Goal: Information Seeking & Learning: Learn about a topic

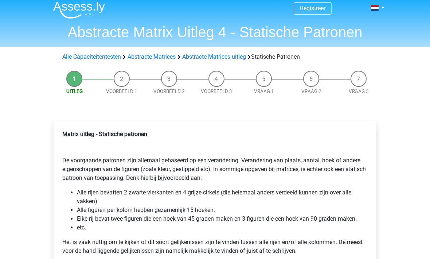
scroll to position [4, 0]
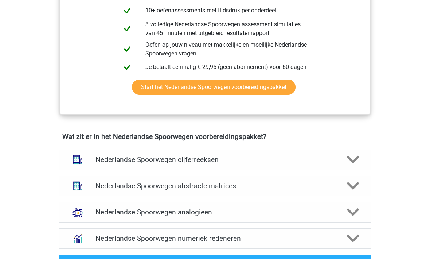
scroll to position [415, 0]
click at [115, 184] on h4 "Nederlandse Spoorwegen abstracte matrices" at bounding box center [214, 185] width 238 height 8
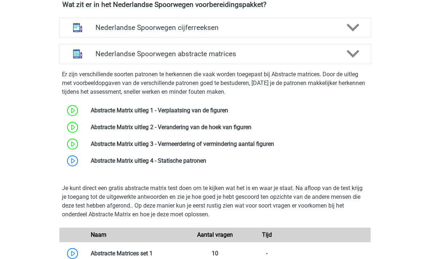
scroll to position [547, 0]
click at [206, 159] on link at bounding box center [206, 160] width 0 height 7
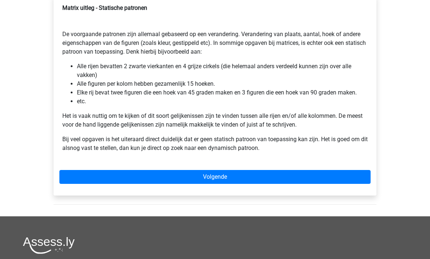
scroll to position [131, 0]
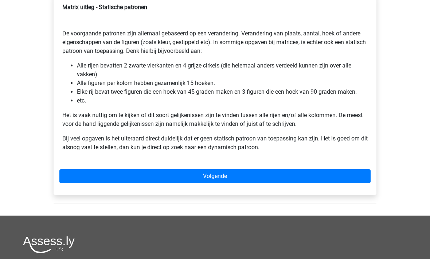
click at [121, 170] on link "Volgende" at bounding box center [214, 176] width 311 height 14
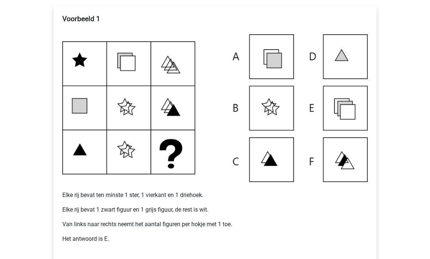
scroll to position [135, 0]
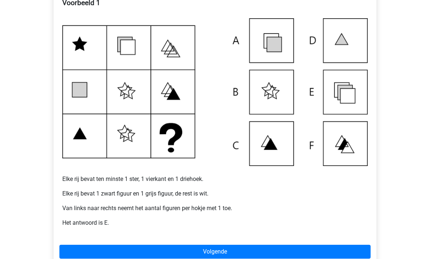
click at [126, 256] on link "Volgende" at bounding box center [214, 252] width 311 height 14
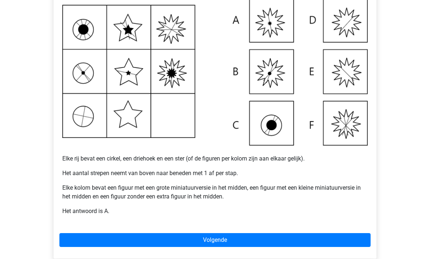
scroll to position [156, 0]
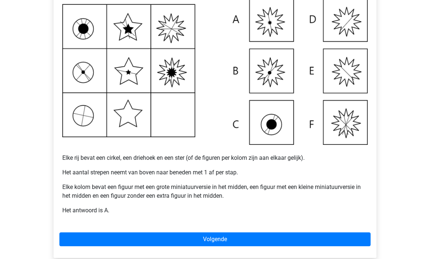
click at [159, 242] on link "Volgende" at bounding box center [214, 239] width 311 height 14
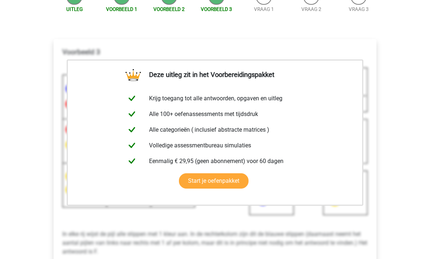
scroll to position [169, 0]
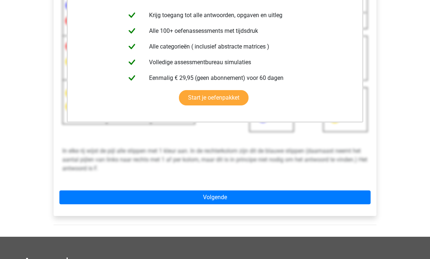
click at [137, 199] on link "Volgende" at bounding box center [214, 197] width 311 height 14
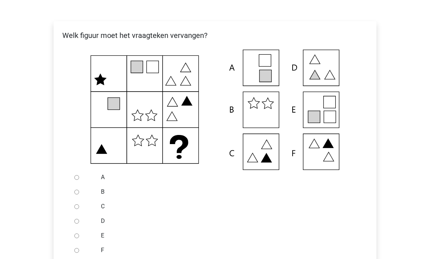
scroll to position [114, 0]
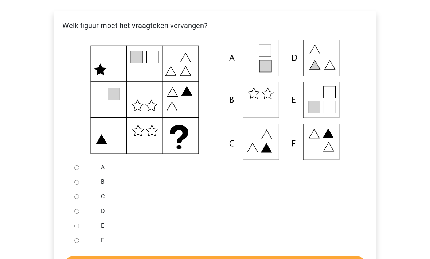
click at [75, 224] on input "E" at bounding box center [76, 226] width 5 height 5
radio input "true"
click at [121, 258] on input "Controleer" at bounding box center [215, 263] width 300 height 14
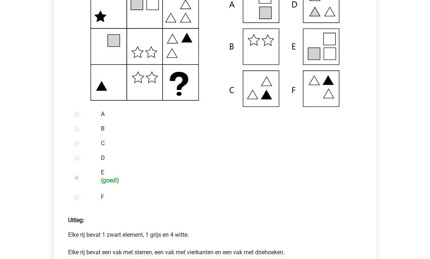
scroll to position [235, 0]
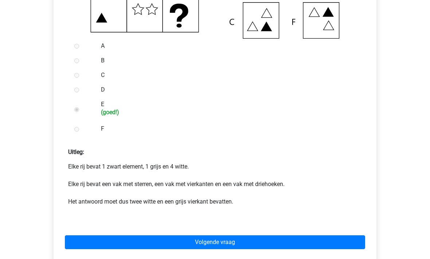
click at [127, 240] on link "Volgende vraag" at bounding box center [215, 242] width 300 height 14
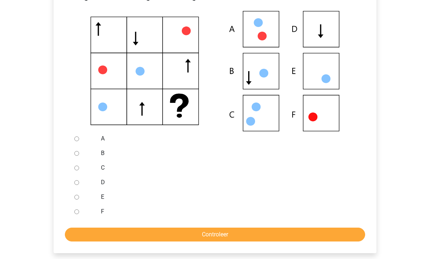
scroll to position [142, 0]
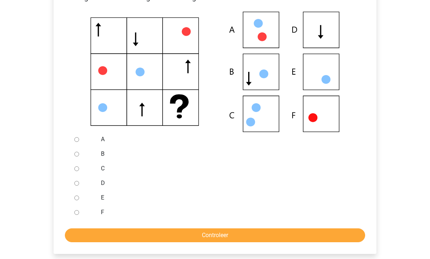
click at [79, 184] on input "D" at bounding box center [76, 183] width 5 height 5
radio input "true"
click at [111, 237] on input "Controleer" at bounding box center [215, 235] width 300 height 14
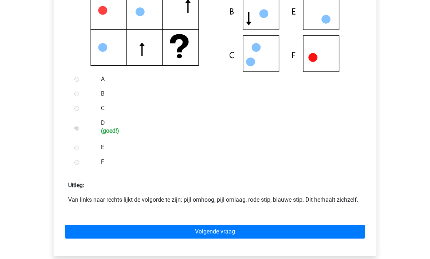
scroll to position [241, 0]
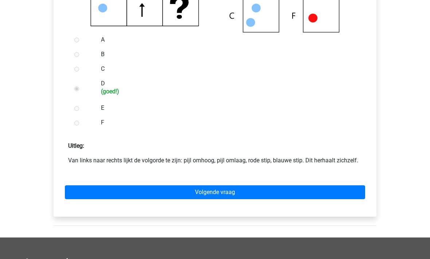
click at [124, 194] on link "Volgende vraag" at bounding box center [215, 192] width 300 height 14
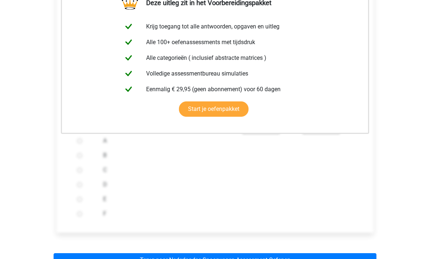
scroll to position [164, 0]
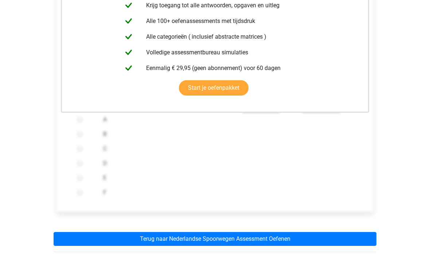
click at [123, 240] on link "Terug naar Nederlandse Spoorwegen Assessment Oefenen" at bounding box center [215, 239] width 323 height 14
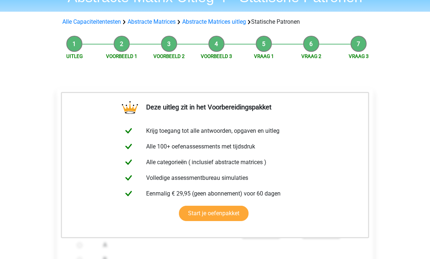
scroll to position [0, 0]
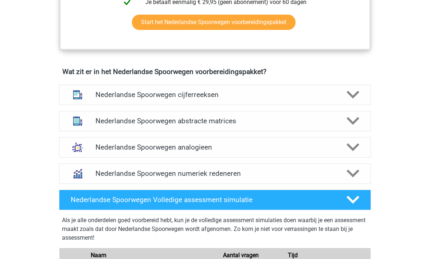
scroll to position [480, 0]
click at [99, 125] on div "Nederlandse Spoorwegen abstracte matrices" at bounding box center [215, 121] width 312 height 20
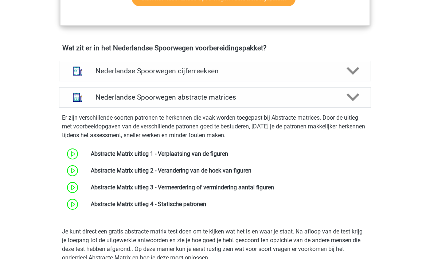
scroll to position [503, 0]
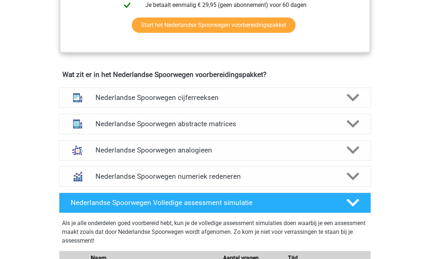
scroll to position [494, 0]
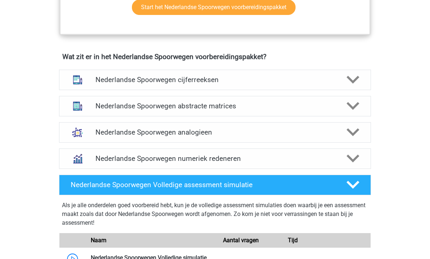
click at [105, 131] on h4 "Nederlandse Spoorwegen analogieen" at bounding box center [214, 132] width 238 height 8
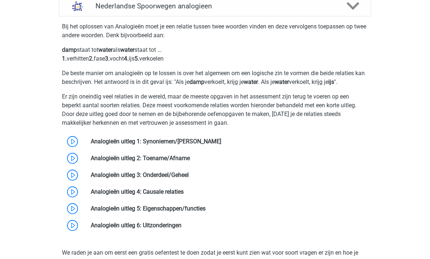
scroll to position [618, 0]
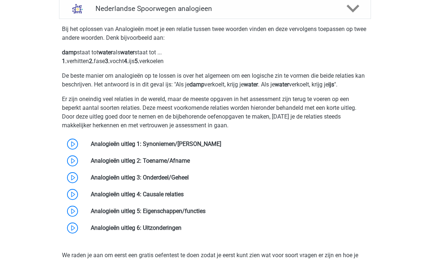
click at [221, 146] on link at bounding box center [221, 143] width 0 height 7
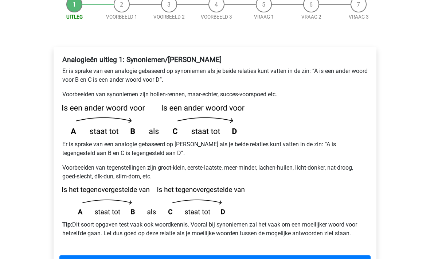
scroll to position [112, 0]
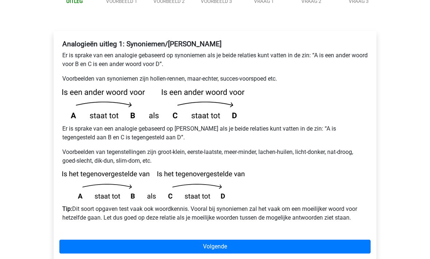
click at [104, 239] on link "Volgende" at bounding box center [214, 246] width 311 height 14
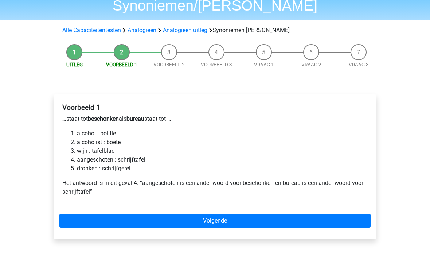
scroll to position [48, 0]
click at [110, 213] on link "Volgende" at bounding box center [214, 220] width 311 height 14
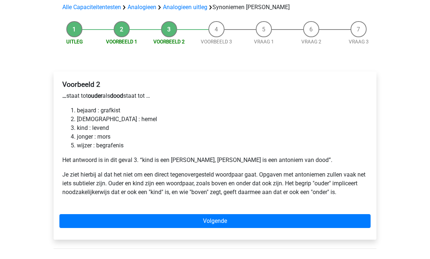
scroll to position [92, 0]
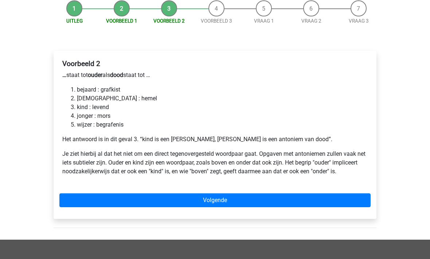
click at [127, 193] on link "Volgende" at bounding box center [214, 200] width 311 height 14
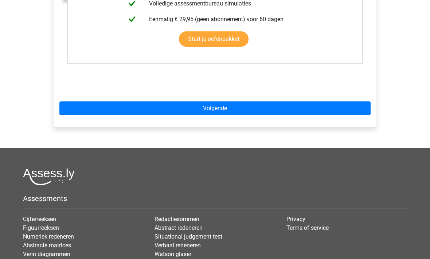
scroll to position [262, 0]
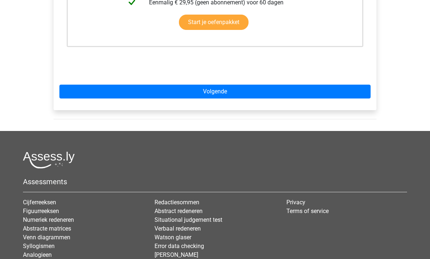
click at [86, 85] on link "Volgende" at bounding box center [214, 92] width 311 height 14
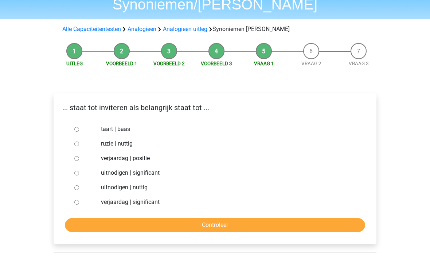
scroll to position [51, 0]
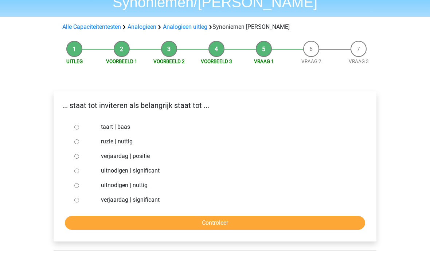
click at [76, 169] on input "uitnodigen | significant" at bounding box center [76, 171] width 5 height 5
radio input "true"
click at [103, 216] on input "Controleer" at bounding box center [215, 223] width 300 height 14
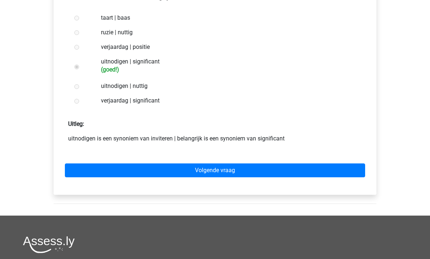
scroll to position [178, 0]
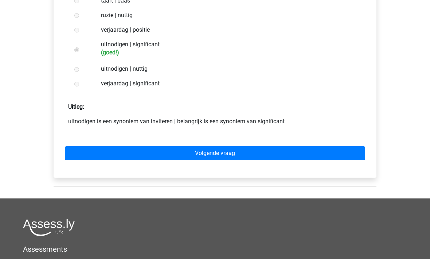
click at [102, 146] on link "Volgende vraag" at bounding box center [215, 153] width 300 height 14
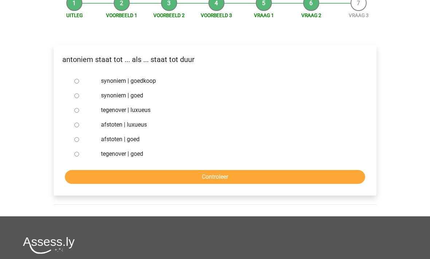
scroll to position [97, 0]
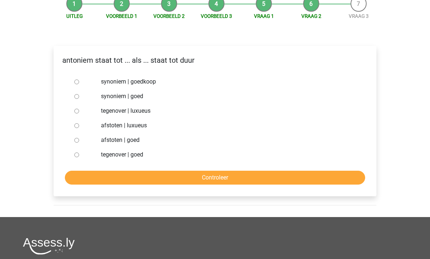
click at [77, 109] on input "tegenover | luxueus" at bounding box center [76, 111] width 5 height 5
radio input "true"
click at [110, 170] on input "Controleer" at bounding box center [215, 177] width 300 height 14
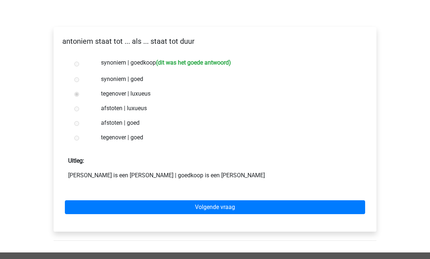
scroll to position [108, 0]
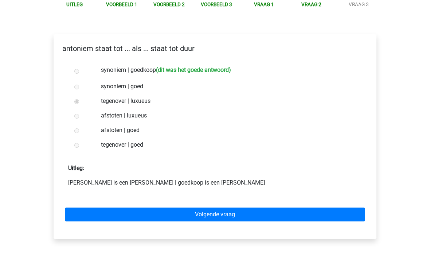
click at [113, 208] on link "Volgende vraag" at bounding box center [215, 215] width 300 height 14
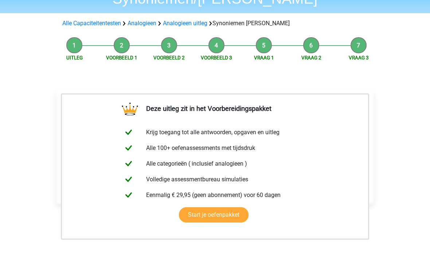
scroll to position [64, 0]
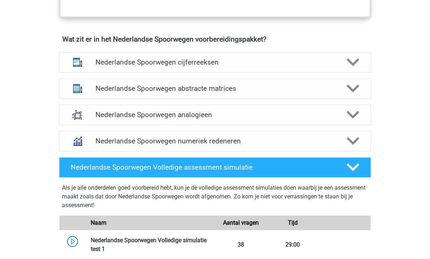
scroll to position [544, 0]
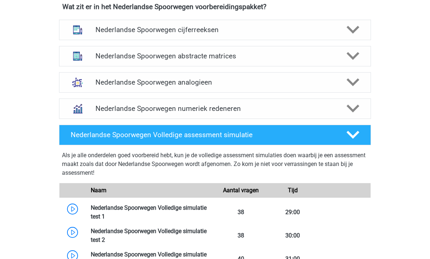
click at [95, 81] on h4 "Nederlandse Spoorwegen analogieen" at bounding box center [214, 82] width 238 height 8
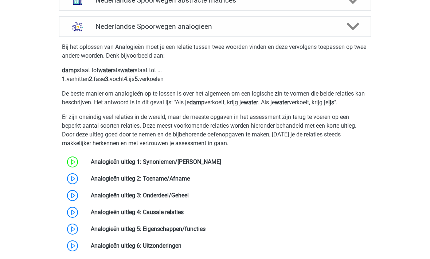
scroll to position [600, 0]
click at [190, 177] on link at bounding box center [190, 178] width 0 height 7
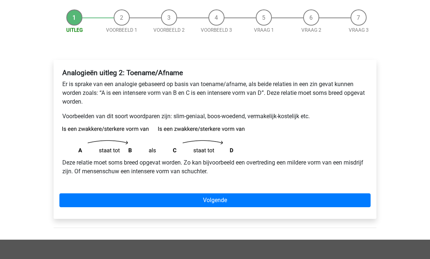
scroll to position [66, 0]
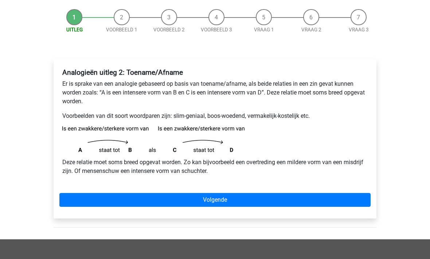
click at [104, 197] on link "Volgende" at bounding box center [214, 200] width 311 height 14
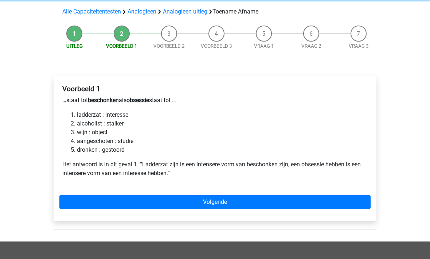
scroll to position [58, 0]
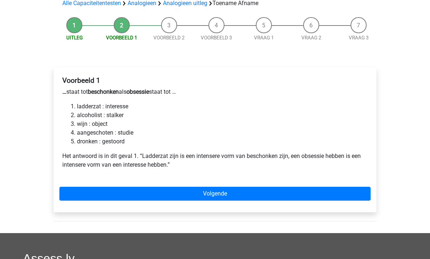
click at [102, 194] on link "Volgende" at bounding box center [214, 194] width 311 height 14
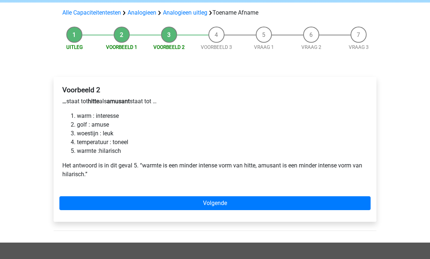
scroll to position [48, 0]
click at [135, 203] on link "Volgende" at bounding box center [214, 203] width 311 height 14
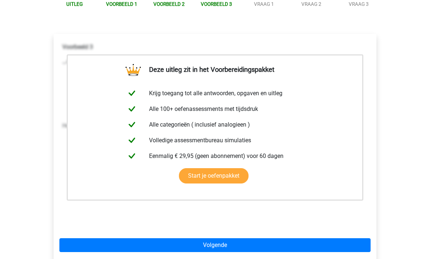
scroll to position [99, 0]
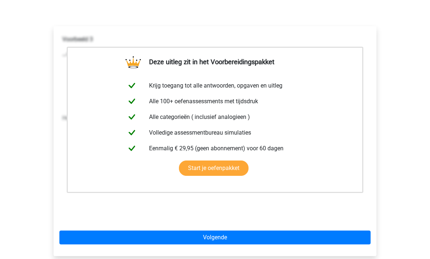
click at [110, 237] on link "Volgende" at bounding box center [214, 237] width 311 height 14
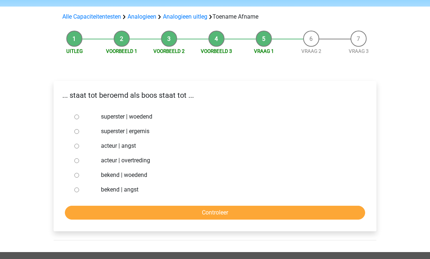
scroll to position [47, 0]
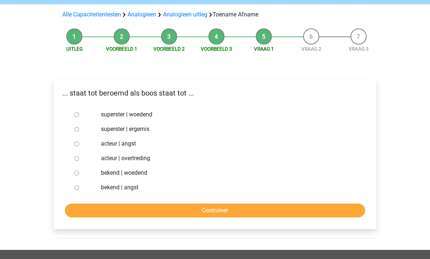
click at [78, 171] on input "bekend | woedend" at bounding box center [76, 172] width 5 height 5
radio input "true"
click at [113, 216] on input "Controleer" at bounding box center [215, 210] width 300 height 14
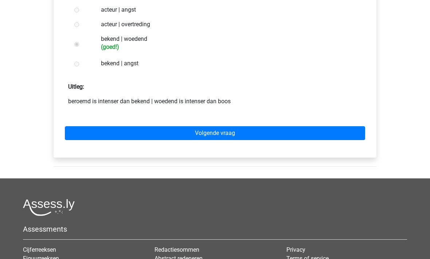
scroll to position [191, 0]
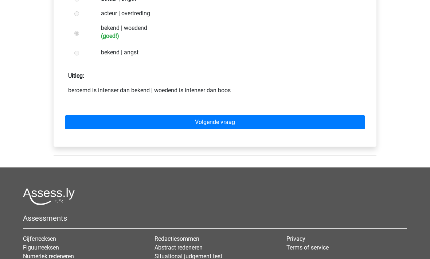
click at [104, 123] on link "Volgende vraag" at bounding box center [215, 122] width 300 height 14
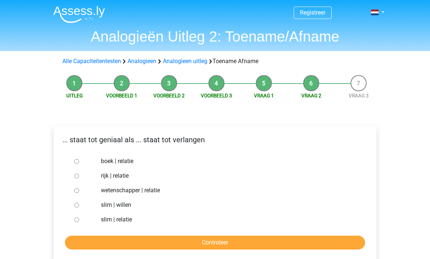
scroll to position [35, 0]
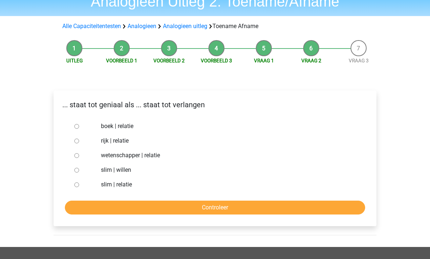
click at [74, 170] on input "slim | willen" at bounding box center [76, 170] width 5 height 5
radio input "true"
click at [117, 205] on input "Controleer" at bounding box center [215, 208] width 300 height 14
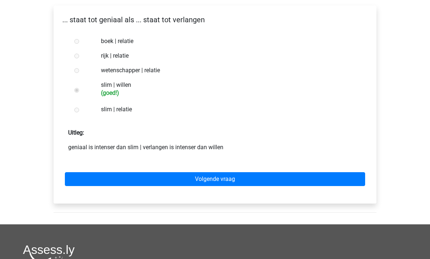
scroll to position [170, 0]
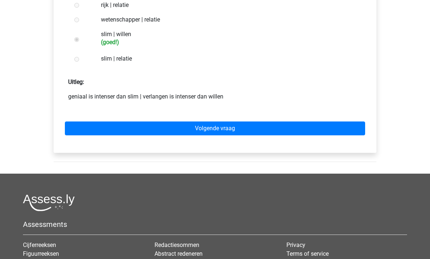
click at [111, 127] on link "Volgende vraag" at bounding box center [215, 129] width 300 height 14
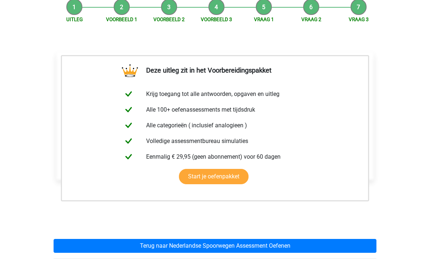
scroll to position [76, 0]
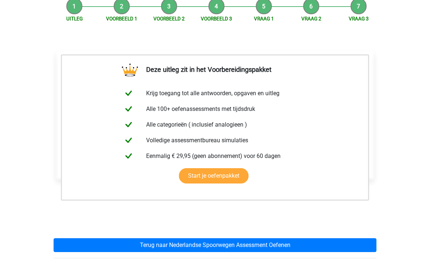
click at [107, 242] on link "Terug naar Nederlandse Spoorwegen Assessment Oefenen" at bounding box center [215, 245] width 323 height 14
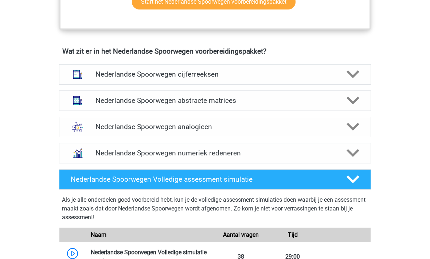
click at [111, 128] on h4 "Nederlandse Spoorwegen analogieen" at bounding box center [214, 127] width 238 height 8
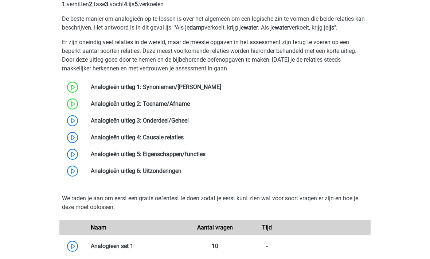
scroll to position [675, 0]
click at [189, 121] on link at bounding box center [189, 120] width 0 height 7
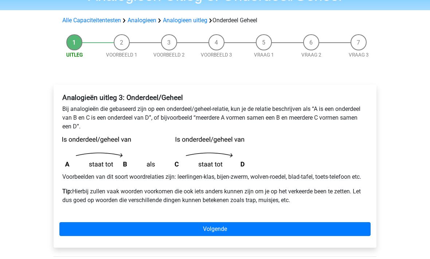
scroll to position [41, 0]
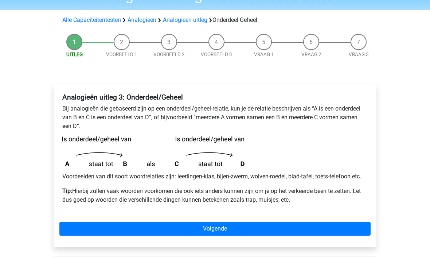
click at [94, 224] on link "Volgende" at bounding box center [214, 229] width 311 height 14
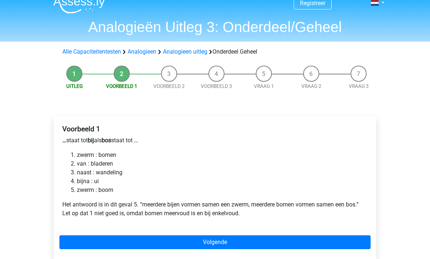
scroll to position [15, 0]
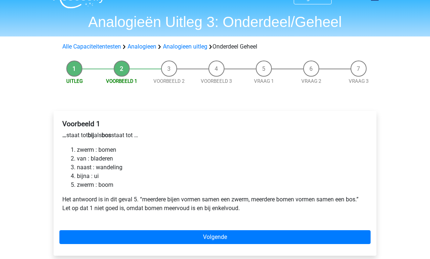
click at [125, 235] on link "Volgende" at bounding box center [214, 237] width 311 height 14
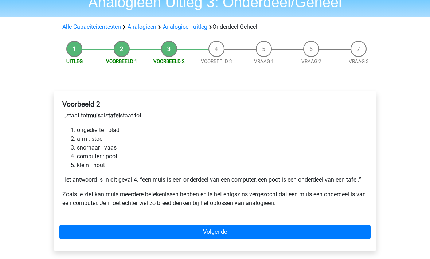
scroll to position [35, 0]
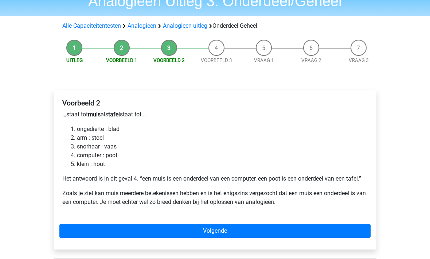
click at [91, 225] on link "Volgende" at bounding box center [214, 231] width 311 height 14
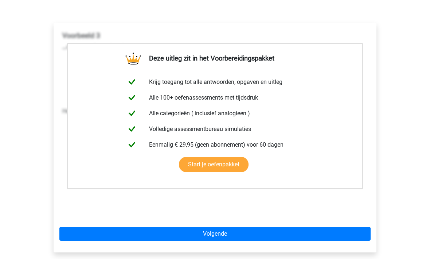
scroll to position [129, 0]
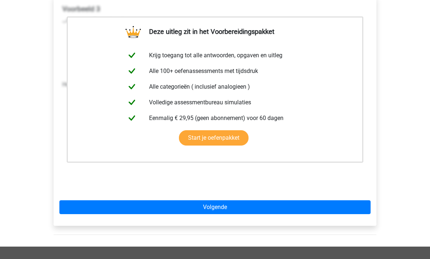
click at [110, 207] on link "Volgende" at bounding box center [214, 207] width 311 height 14
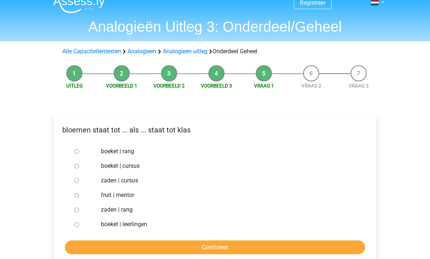
scroll to position [32, 0]
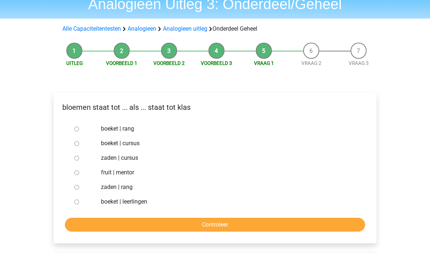
click at [72, 204] on div at bounding box center [83, 201] width 24 height 15
click at [79, 202] on input "boeket | leerlingen" at bounding box center [76, 202] width 5 height 5
radio input "true"
click at [119, 225] on input "Controleer" at bounding box center [215, 225] width 300 height 14
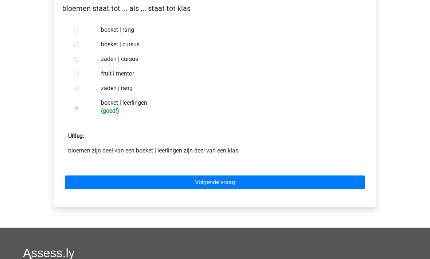
scroll to position [149, 0]
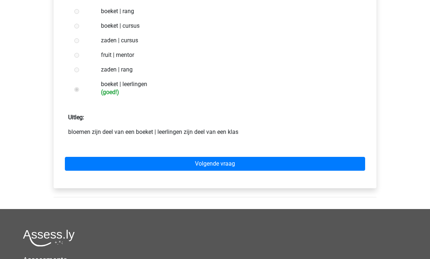
click at [115, 162] on link "Volgende vraag" at bounding box center [215, 164] width 300 height 14
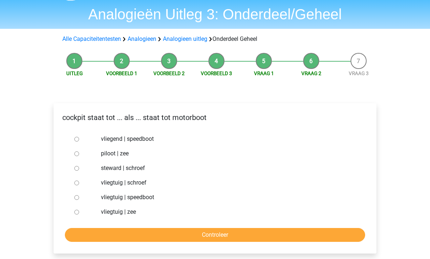
scroll to position [22, 0]
click at [78, 184] on input "vliegtuig | schroef" at bounding box center [76, 182] width 5 height 5
radio input "true"
click at [126, 234] on input "Controleer" at bounding box center [215, 235] width 300 height 14
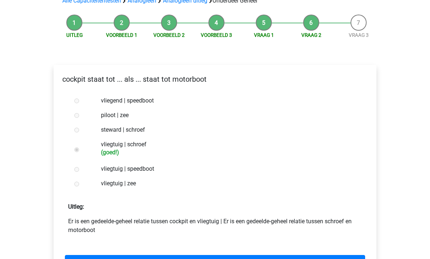
scroll to position [78, 0]
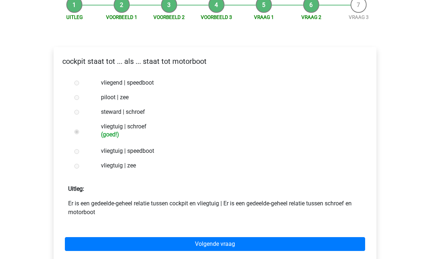
click at [118, 248] on link "Volgende vraag" at bounding box center [215, 244] width 300 height 14
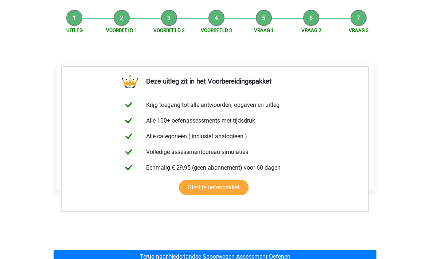
scroll to position [88, 0]
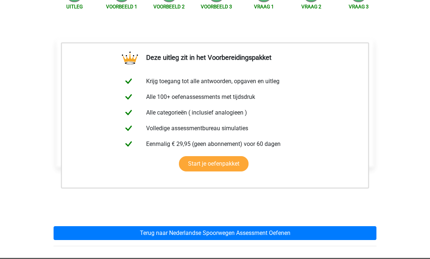
click at [113, 232] on link "Terug naar Nederlandse Spoorwegen Assessment Oefenen" at bounding box center [215, 233] width 323 height 14
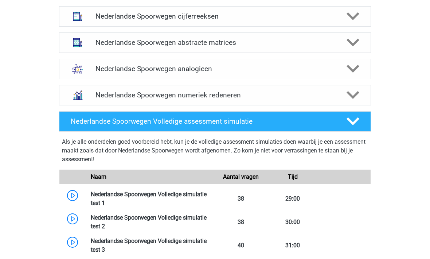
click at [115, 63] on div "Nederlandse Spoorwegen analogieen" at bounding box center [215, 69] width 312 height 20
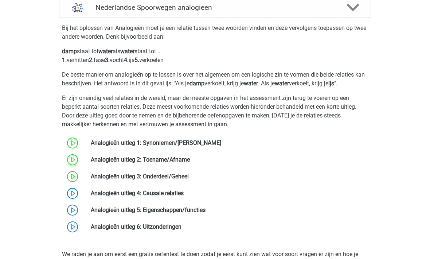
scroll to position [622, 0]
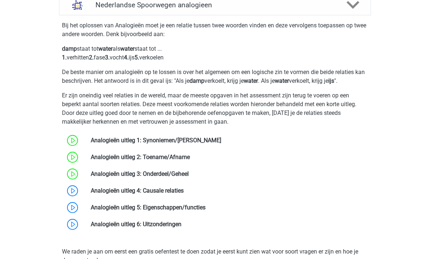
click at [184, 194] on link at bounding box center [184, 190] width 0 height 7
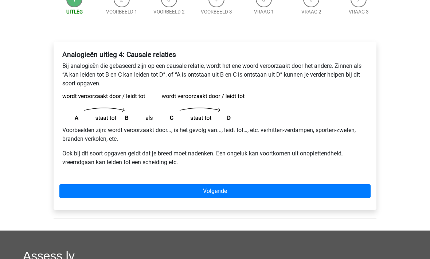
scroll to position [86, 0]
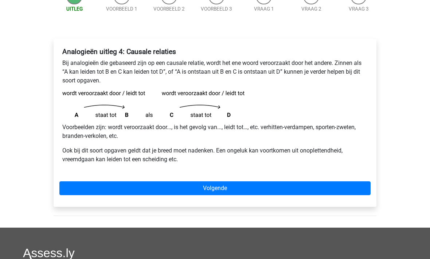
click at [81, 185] on link "Volgende" at bounding box center [214, 188] width 311 height 14
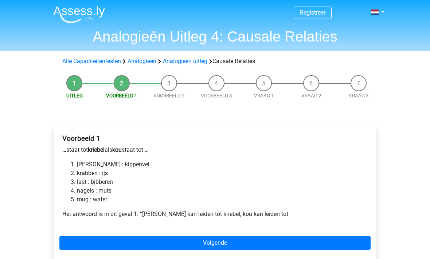
scroll to position [31, 0]
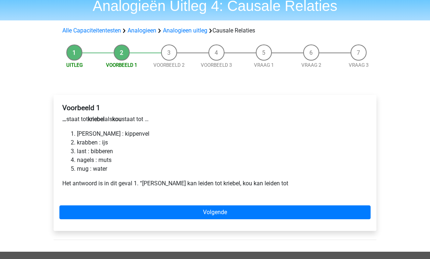
click at [108, 214] on link "Volgende" at bounding box center [214, 212] width 311 height 14
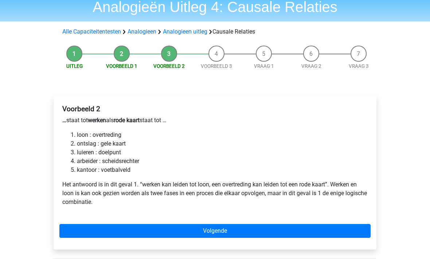
scroll to position [30, 0]
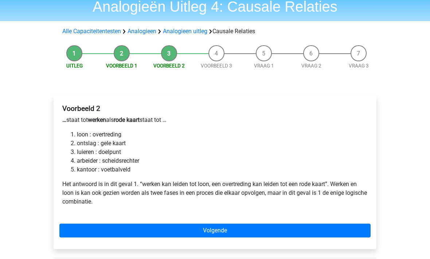
click at [109, 228] on link "Volgende" at bounding box center [214, 230] width 311 height 14
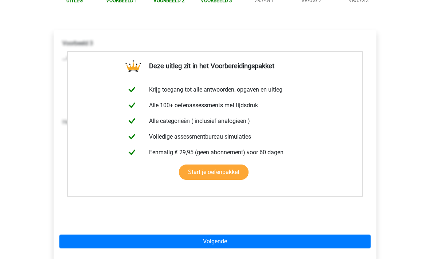
scroll to position [113, 0]
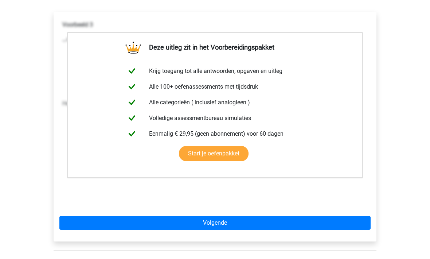
click at [100, 222] on link "Volgende" at bounding box center [214, 223] width 311 height 14
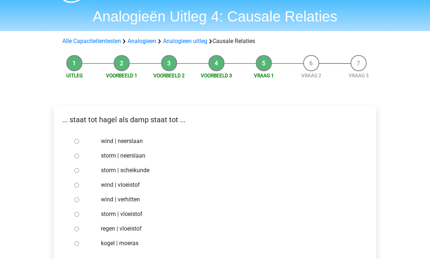
scroll to position [40, 0]
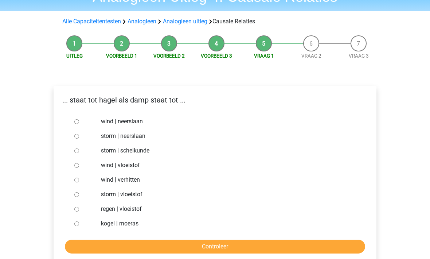
click at [76, 209] on input "regen | vloeistof" at bounding box center [76, 208] width 5 height 5
radio input "true"
click at [105, 244] on input "Controleer" at bounding box center [215, 246] width 300 height 14
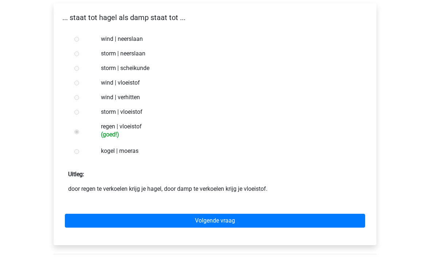
scroll to position [122, 0]
click at [114, 220] on link "Volgende vraag" at bounding box center [215, 220] width 300 height 14
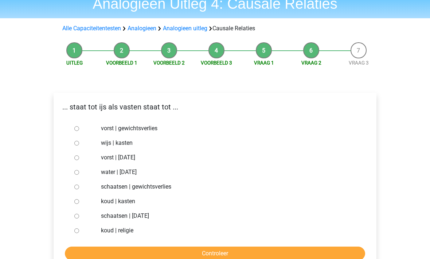
scroll to position [51, 0]
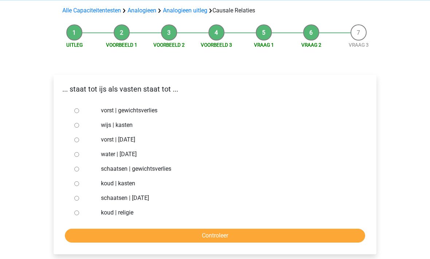
click at [76, 111] on input "vorst | gewichtsverlies" at bounding box center [76, 110] width 5 height 5
radio input "true"
click at [116, 235] on input "Controleer" at bounding box center [215, 235] width 300 height 14
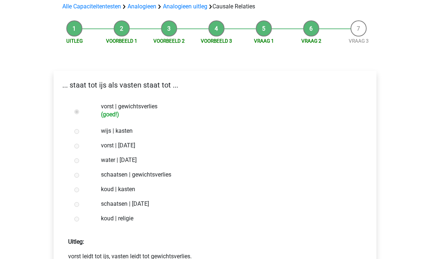
scroll to position [121, 0]
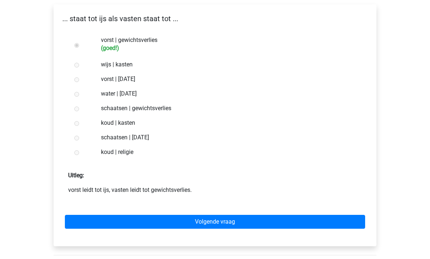
click at [107, 220] on link "Volgende vraag" at bounding box center [215, 222] width 300 height 14
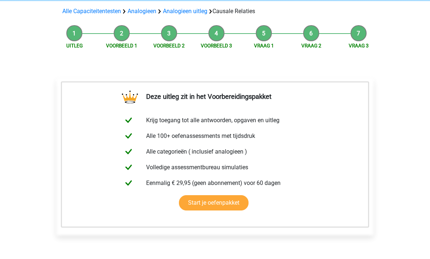
scroll to position [59, 0]
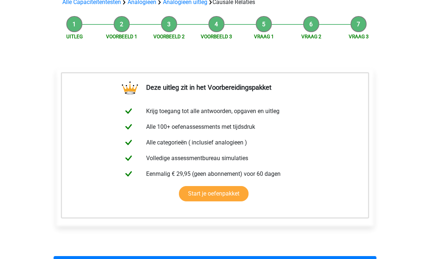
click at [106, 258] on link "Terug naar Nederlandse Spoorwegen Assessment Oefenen" at bounding box center [215, 263] width 323 height 14
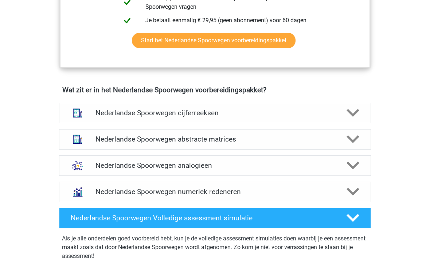
scroll to position [473, 0]
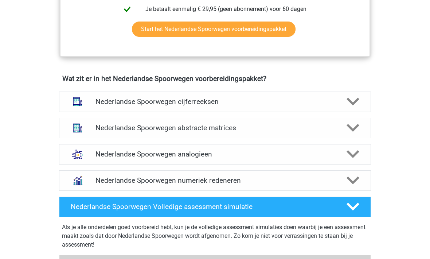
click at [102, 157] on h4 "Nederlandse Spoorwegen analogieen" at bounding box center [214, 154] width 238 height 8
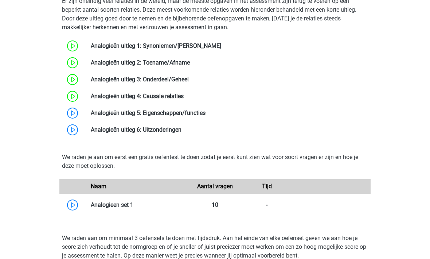
scroll to position [716, 0]
click at [205, 116] on link at bounding box center [205, 112] width 0 height 7
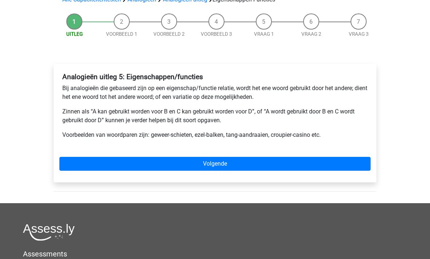
scroll to position [62, 0]
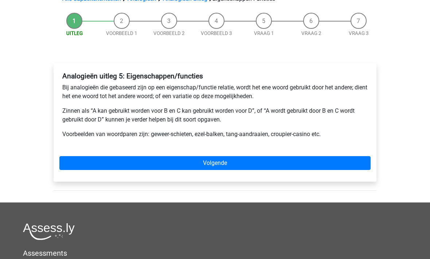
click at [95, 165] on link "Volgende" at bounding box center [214, 163] width 311 height 14
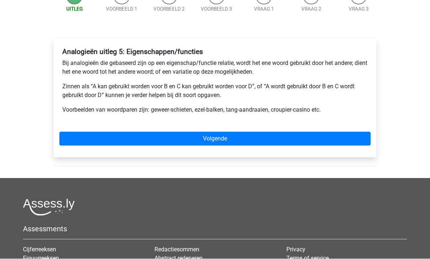
click at [88, 142] on link "Volgende" at bounding box center [214, 139] width 311 height 14
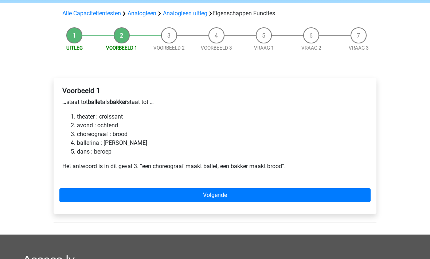
scroll to position [48, 0]
click at [97, 194] on link "Volgende" at bounding box center [214, 195] width 311 height 14
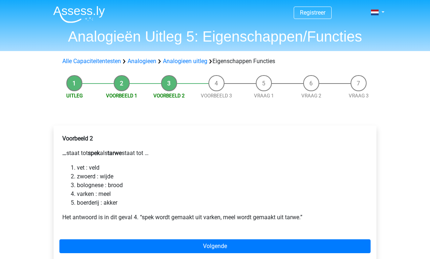
scroll to position [44, 0]
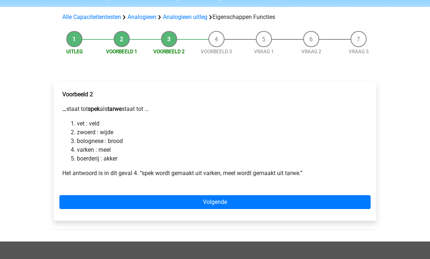
click at [102, 204] on link "Volgende" at bounding box center [214, 202] width 311 height 14
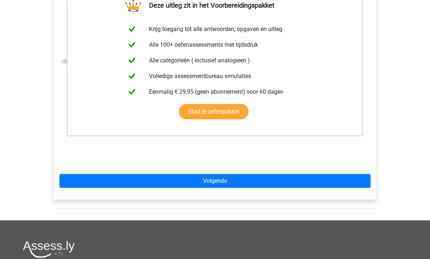
scroll to position [164, 0]
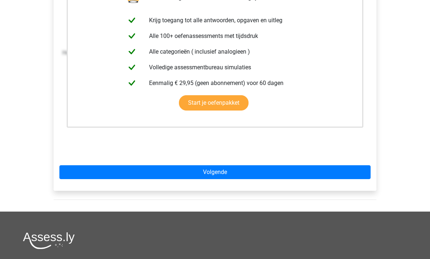
click at [92, 167] on link "Volgende" at bounding box center [214, 172] width 311 height 14
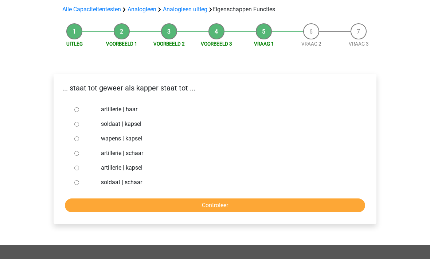
scroll to position [52, 0]
click at [75, 155] on input "artillerie | schaar" at bounding box center [76, 153] width 5 height 5
radio input "true"
click at [75, 182] on input "soldaat | schaar" at bounding box center [76, 182] width 5 height 5
radio input "true"
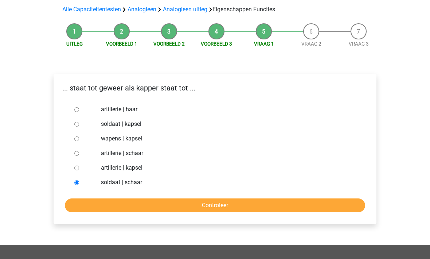
click at [98, 206] on input "Controleer" at bounding box center [215, 205] width 300 height 14
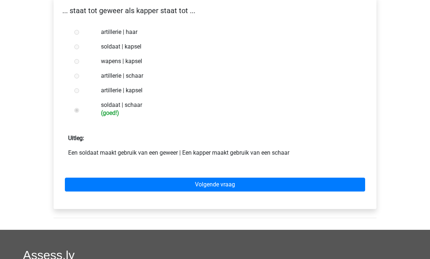
scroll to position [161, 0]
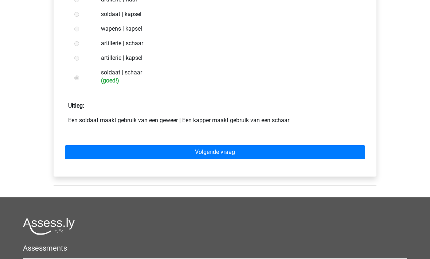
click at [108, 150] on link "Volgende vraag" at bounding box center [215, 152] width 300 height 14
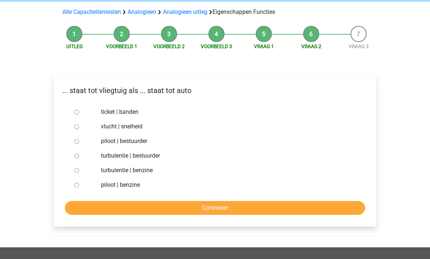
scroll to position [52, 0]
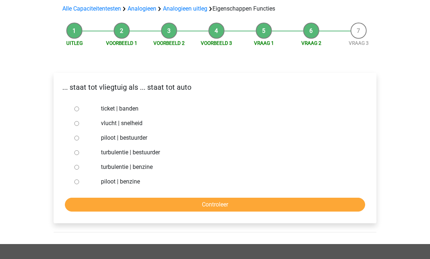
click at [74, 139] on div at bounding box center [83, 137] width 24 height 15
click at [75, 140] on input "piloot | bestuurder" at bounding box center [76, 137] width 5 height 5
radio input "true"
click at [100, 208] on input "Controleer" at bounding box center [215, 204] width 300 height 14
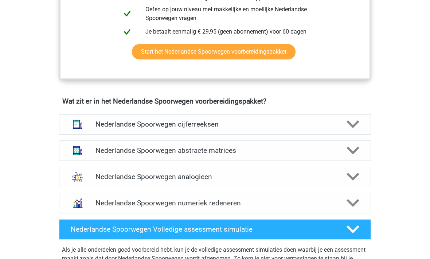
click at [91, 180] on div "Nederlandse Spoorwegen analogieen" at bounding box center [214, 177] width 249 height 8
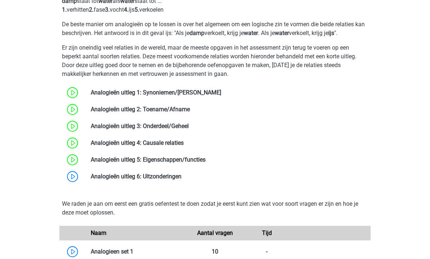
scroll to position [669, 0]
click at [181, 174] on link at bounding box center [181, 176] width 0 height 7
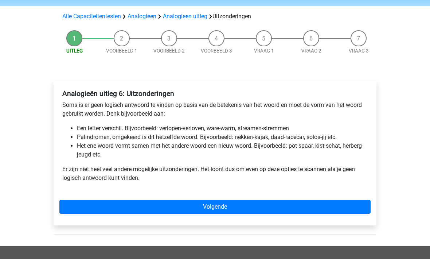
scroll to position [45, 0]
click at [84, 206] on link "Volgende" at bounding box center [214, 207] width 311 height 14
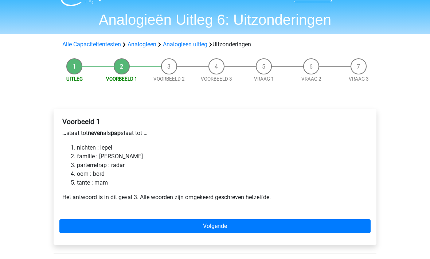
scroll to position [24, 0]
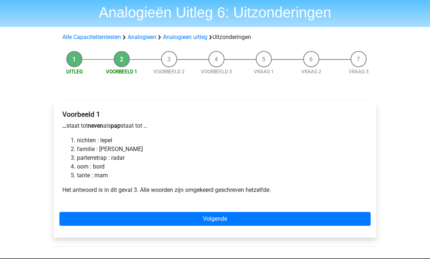
click at [109, 218] on link "Volgende" at bounding box center [214, 219] width 311 height 14
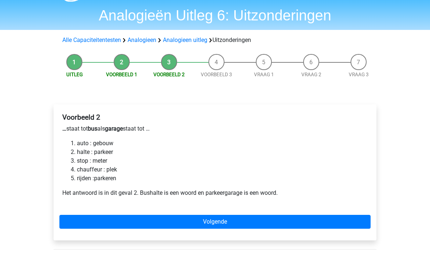
scroll to position [28, 0]
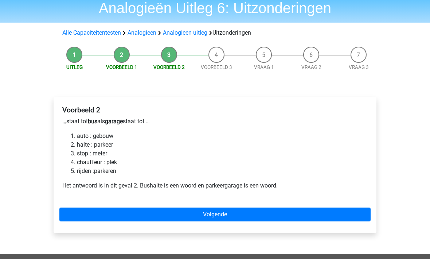
click at [99, 213] on link "Volgende" at bounding box center [214, 215] width 311 height 14
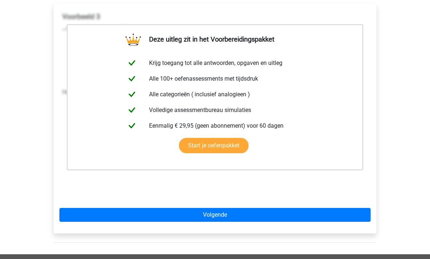
scroll to position [161, 0]
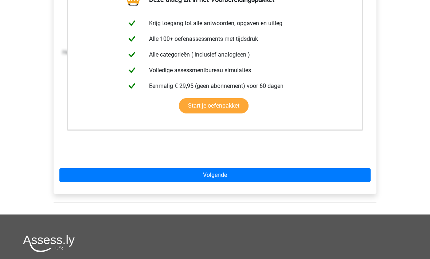
click at [96, 177] on link "Volgende" at bounding box center [214, 175] width 311 height 14
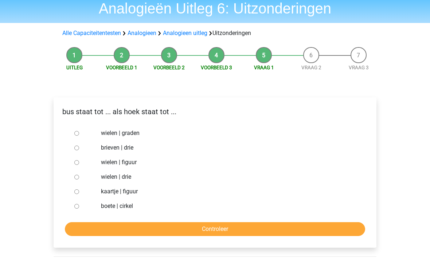
scroll to position [44, 0]
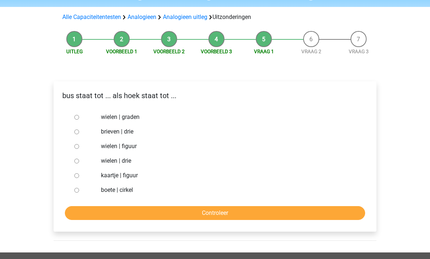
click at [77, 131] on input "brieven | drie" at bounding box center [76, 132] width 5 height 5
radio input "true"
click at [115, 219] on input "Controleer" at bounding box center [215, 213] width 300 height 14
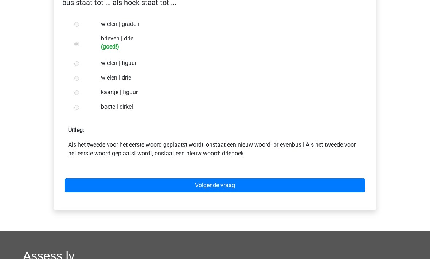
scroll to position [145, 0]
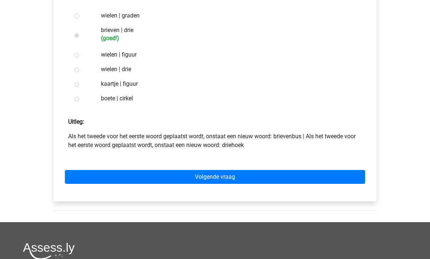
click at [101, 174] on link "Volgende vraag" at bounding box center [215, 177] width 300 height 14
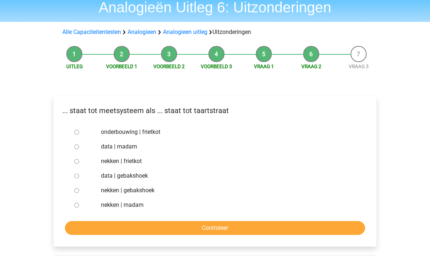
scroll to position [29, 0]
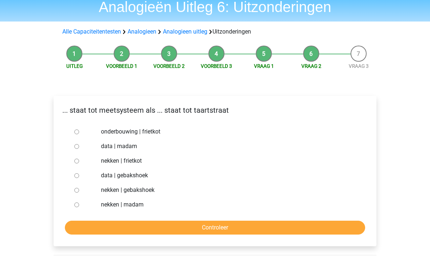
click at [74, 149] on div at bounding box center [83, 146] width 24 height 15
click at [74, 150] on div at bounding box center [83, 146] width 24 height 15
click at [76, 147] on input "data | madam" at bounding box center [76, 146] width 5 height 5
radio input "true"
click at [110, 230] on input "Controleer" at bounding box center [215, 228] width 300 height 14
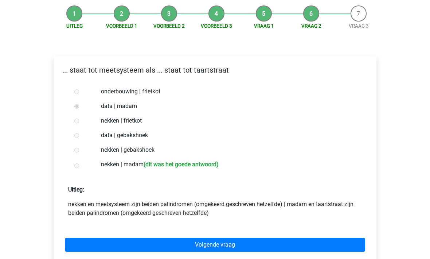
scroll to position [96, 0]
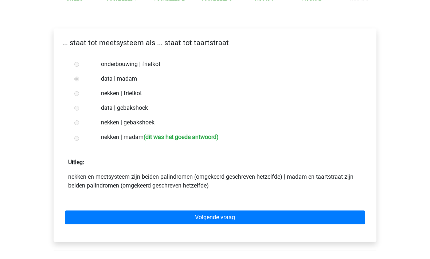
click at [100, 218] on link "Volgende vraag" at bounding box center [215, 217] width 300 height 14
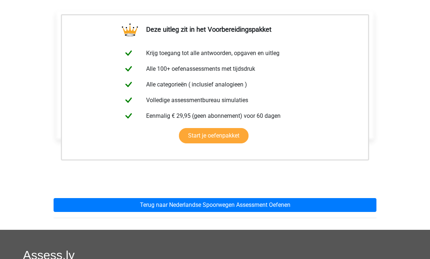
scroll to position [155, 0]
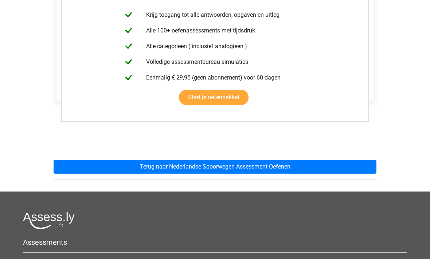
click at [93, 167] on link "Terug naar Nederlandse Spoorwegen Assessment Oefenen" at bounding box center [215, 166] width 323 height 14
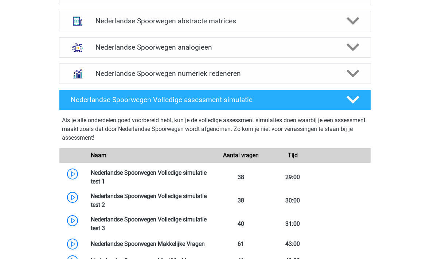
scroll to position [571, 0]
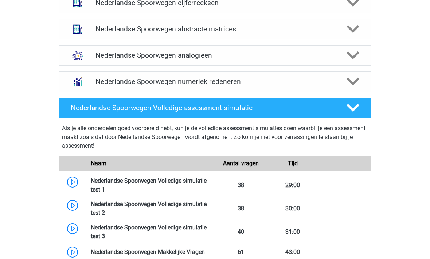
click at [102, 85] on h4 "Nederlandse Spoorwegen numeriek redeneren" at bounding box center [214, 81] width 238 height 8
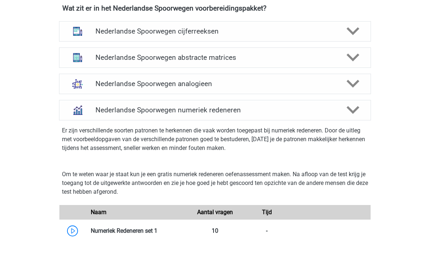
scroll to position [530, 0]
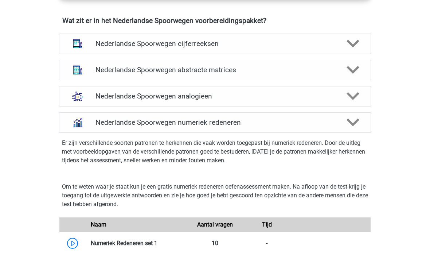
click at [108, 124] on h4 "Nederlandse Spoorwegen numeriek redeneren" at bounding box center [214, 122] width 238 height 8
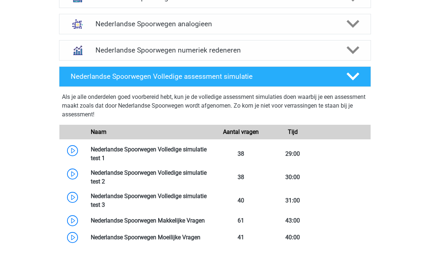
scroll to position [603, 0]
